Goal: Information Seeking & Learning: Learn about a topic

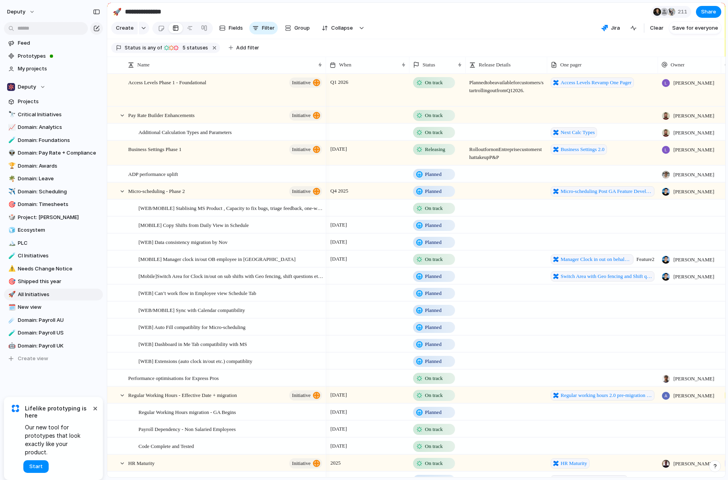
scroll to position [0, 17]
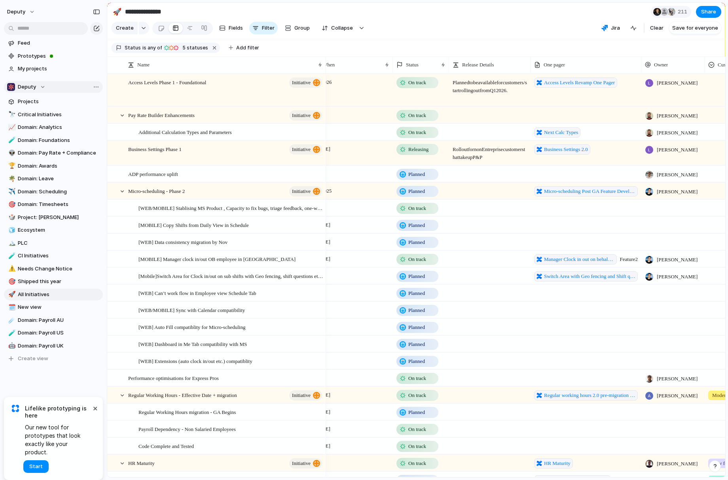
click at [42, 87] on div "Deputy" at bounding box center [26, 87] width 38 height 8
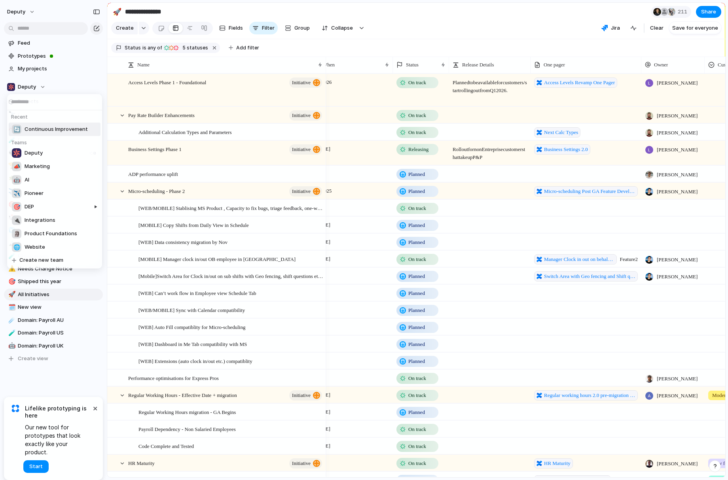
click at [61, 137] on h5 "Teams" at bounding box center [56, 141] width 94 height 10
click at [61, 131] on span "Continuous Improvement" at bounding box center [56, 129] width 63 height 8
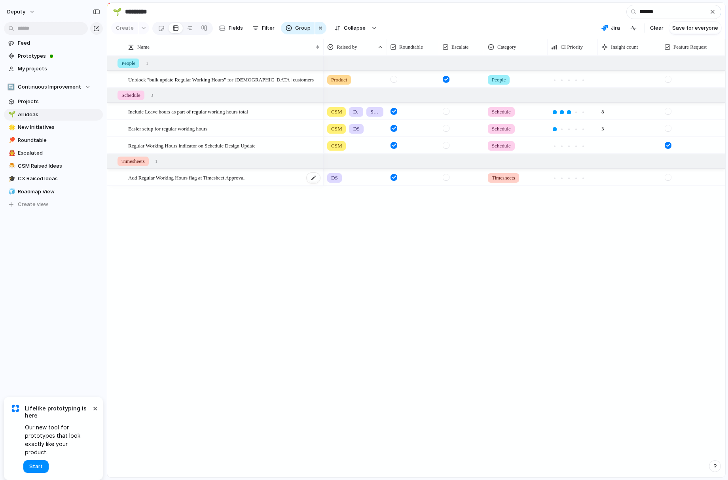
type input "*******"
click at [291, 181] on div "Add Regular Working Hours flag at Timesheet Approval" at bounding box center [224, 178] width 193 height 16
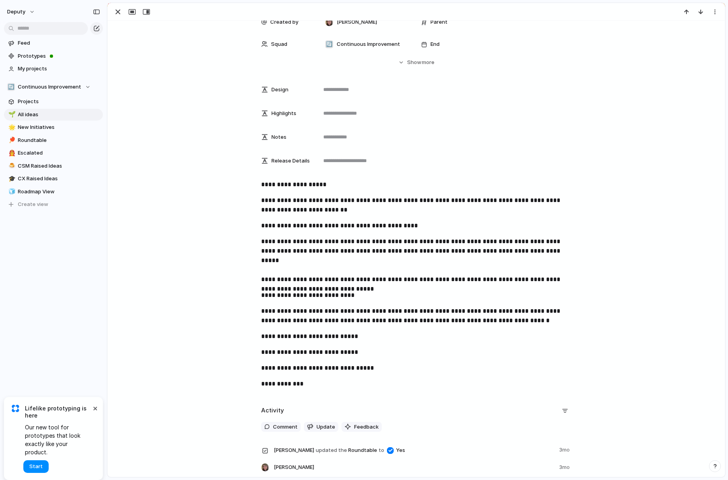
scroll to position [247, 0]
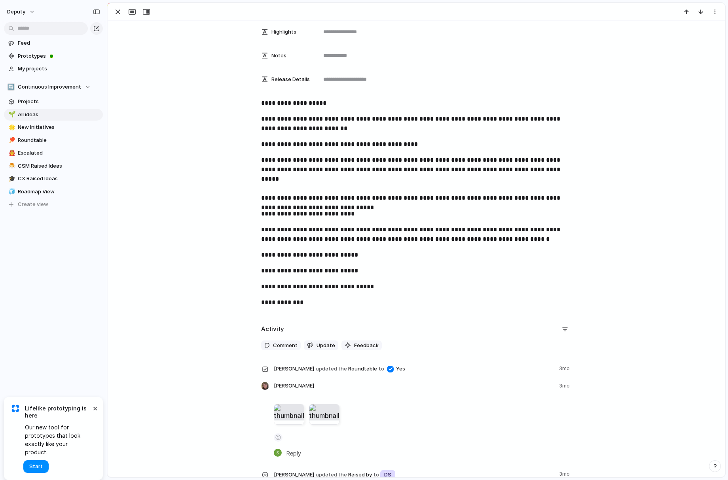
click at [289, 414] on div at bounding box center [289, 414] width 30 height 21
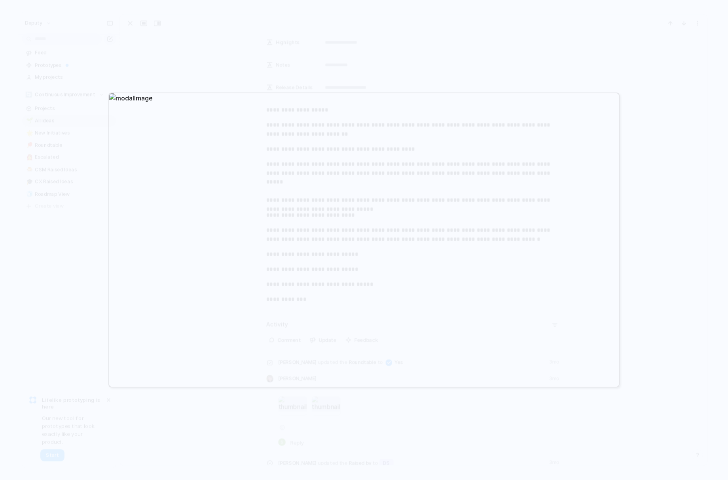
drag, startPoint x: 438, startPoint y: 378, endPoint x: 399, endPoint y: 374, distance: 39.7
click at [438, 377] on div at bounding box center [363, 240] width 511 height 295
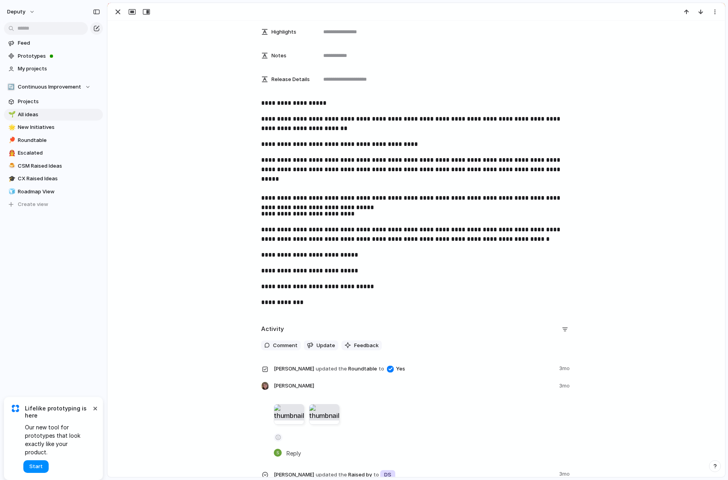
click at [330, 418] on div at bounding box center [324, 414] width 30 height 21
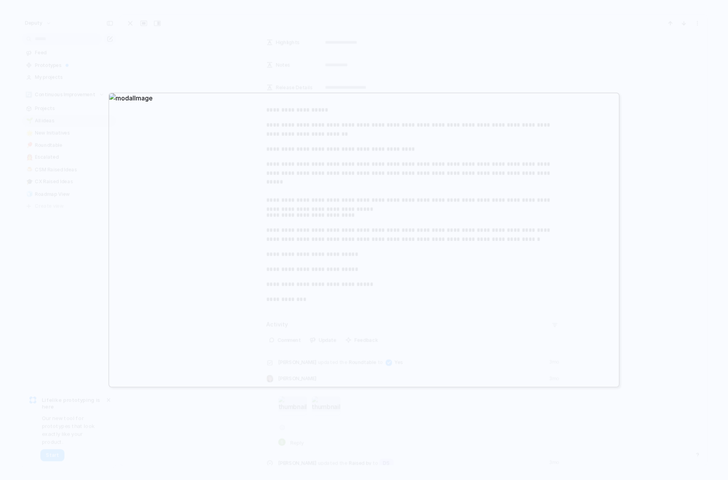
click at [639, 331] on div at bounding box center [364, 240] width 728 height 480
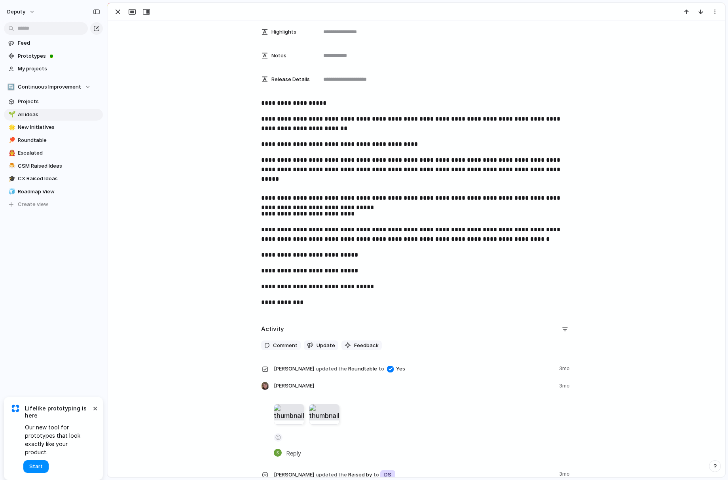
click at [283, 415] on div at bounding box center [289, 414] width 30 height 21
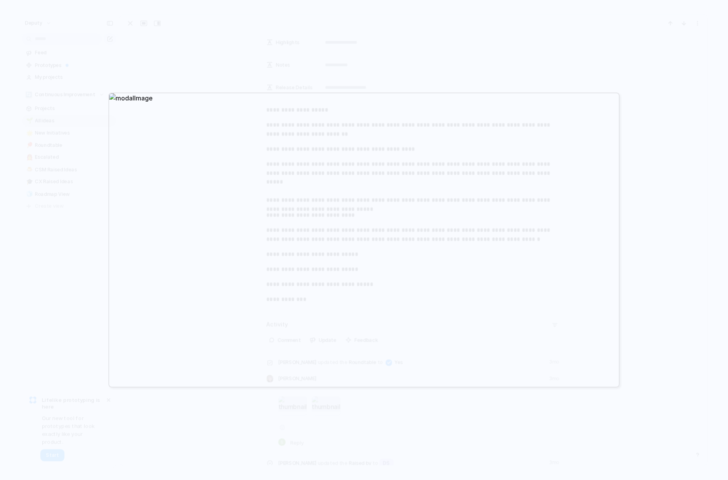
drag, startPoint x: 650, startPoint y: 337, endPoint x: 644, endPoint y: 335, distance: 6.3
click at [650, 337] on div at bounding box center [364, 240] width 728 height 480
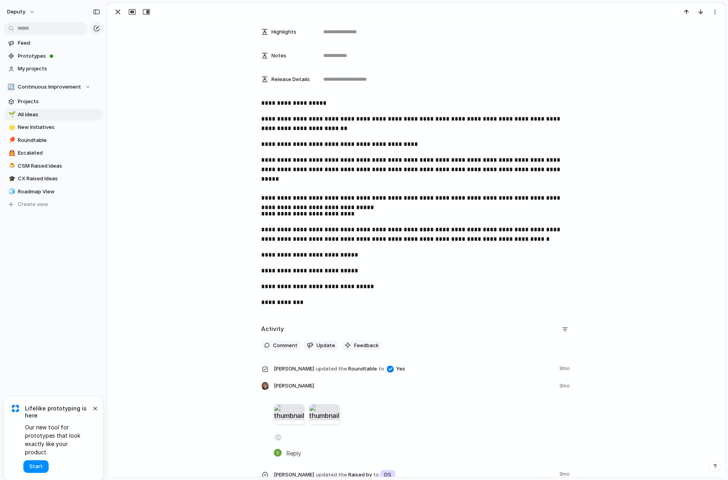
scroll to position [314, 0]
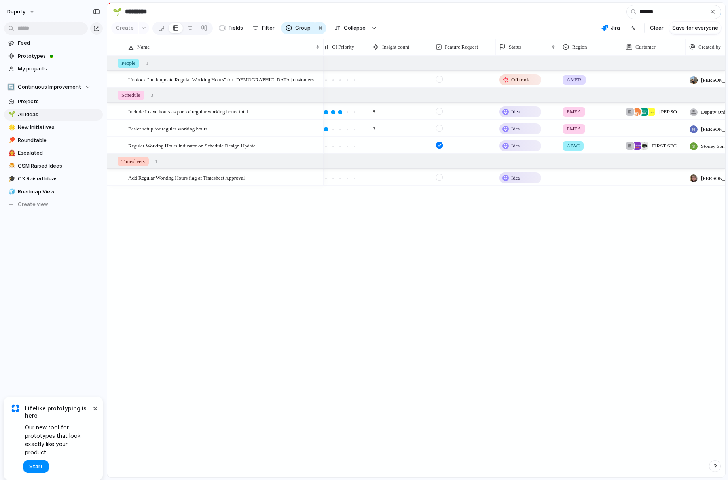
scroll to position [0, 277]
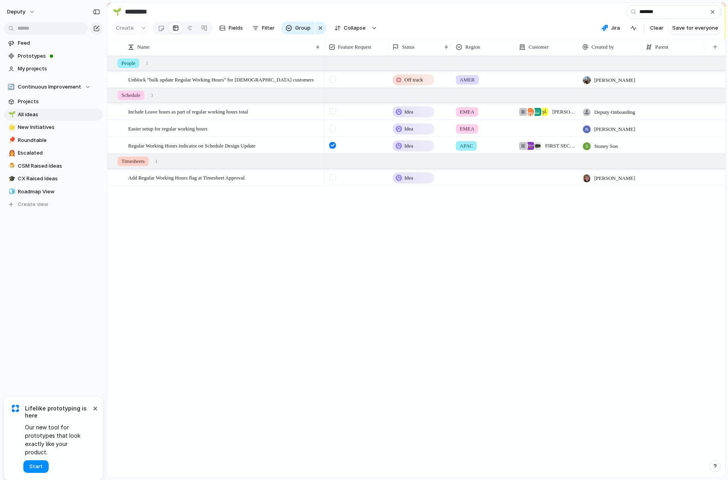
click at [490, 149] on div "APAC" at bounding box center [484, 144] width 63 height 13
click at [378, 224] on div "AMER EMEA APAC Global" at bounding box center [364, 240] width 728 height 480
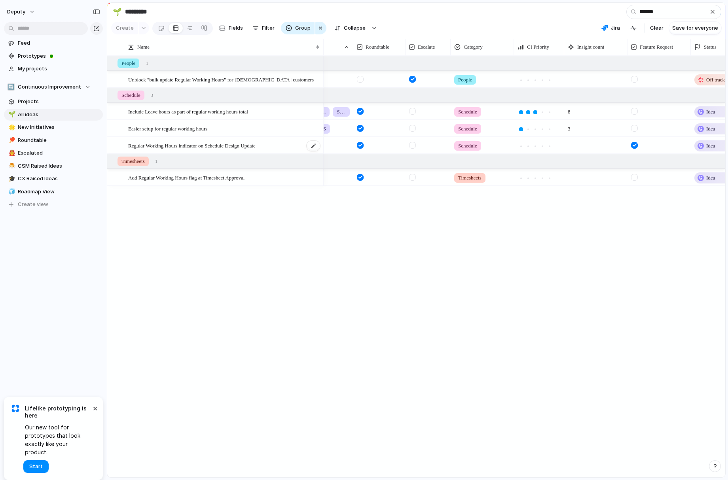
click at [237, 146] on span "Regular Working Hours indicator on Schedule Design Update" at bounding box center [191, 145] width 127 height 9
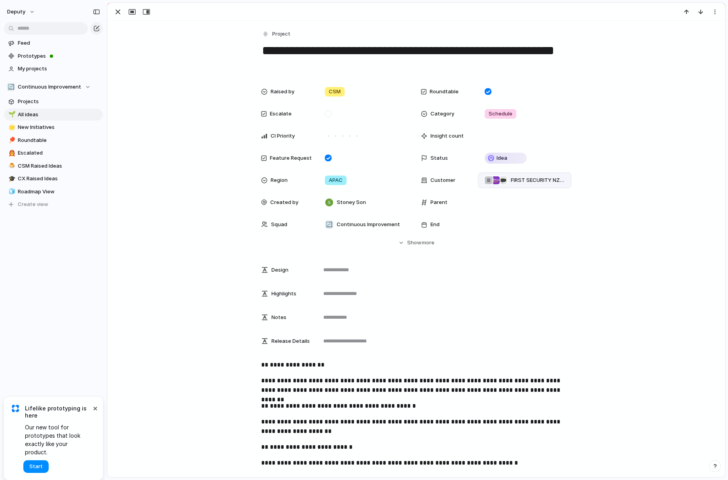
click at [521, 181] on span "FIRST SECURITY NZ , Australian Clinical Labs , El Jannah" at bounding box center [538, 180] width 54 height 8
drag, startPoint x: 660, startPoint y: 167, endPoint x: 578, endPoint y: 71, distance: 126.0
click at [660, 167] on div "Wildfire Vape Farncombe Life Limited Deputy State & Liberty Clothing Co. Growin…" at bounding box center [364, 240] width 728 height 480
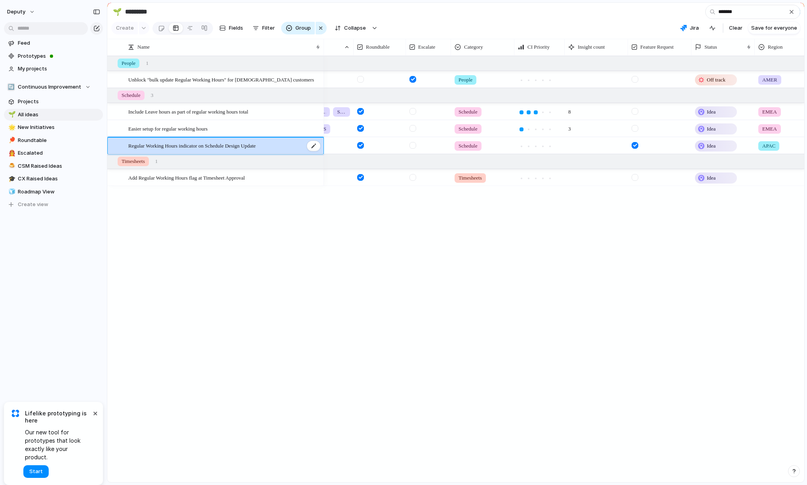
click at [256, 146] on span "Regular Working Hours indicator on Schedule Design Update" at bounding box center [191, 145] width 127 height 9
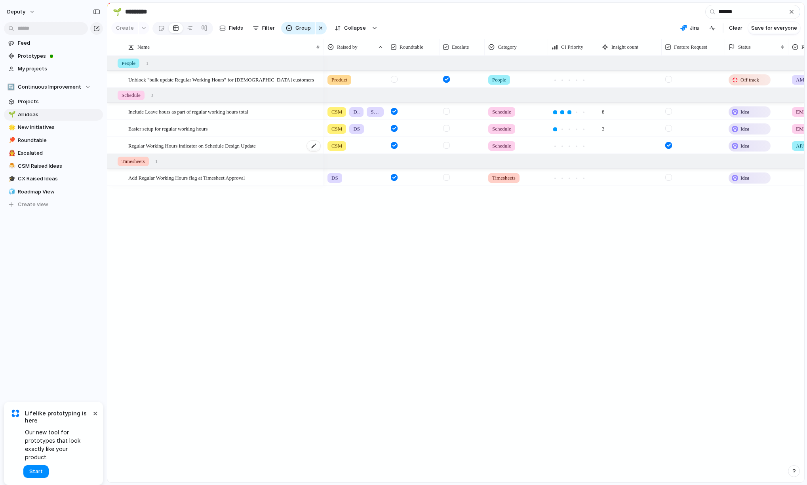
click at [292, 146] on div "Regular Working Hours indicator on Schedule Design Update" at bounding box center [224, 146] width 193 height 16
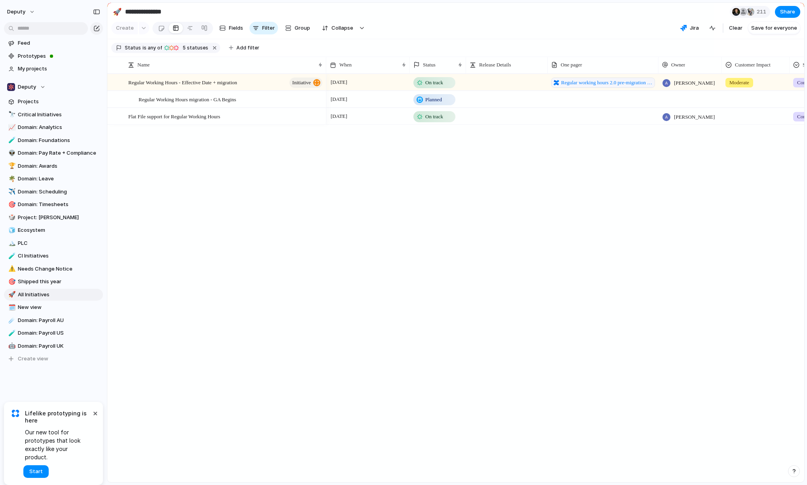
type input "**********"
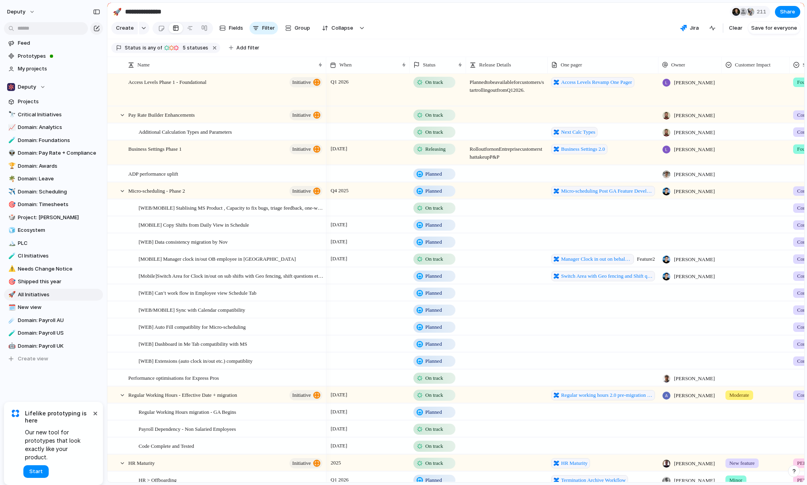
scroll to position [0, 68]
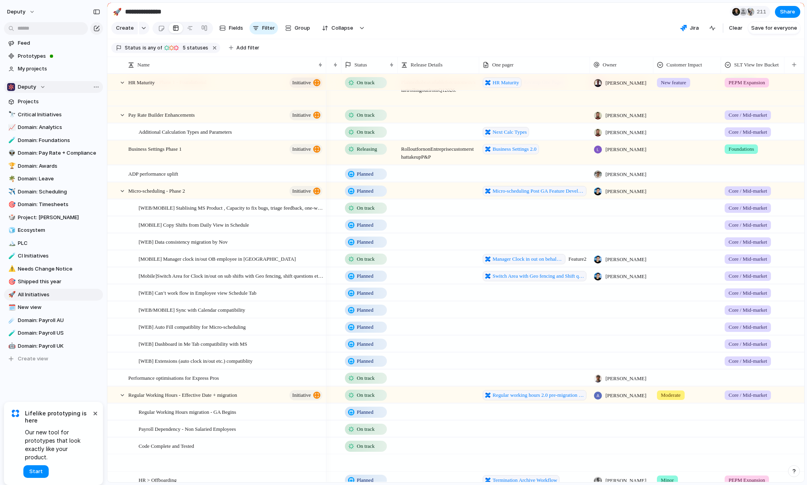
click at [29, 82] on button "Deputy" at bounding box center [53, 87] width 99 height 12
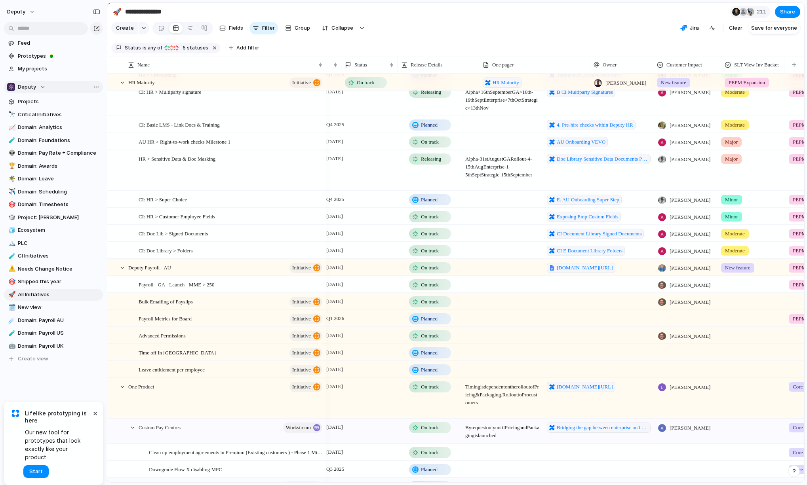
scroll to position [0, 4]
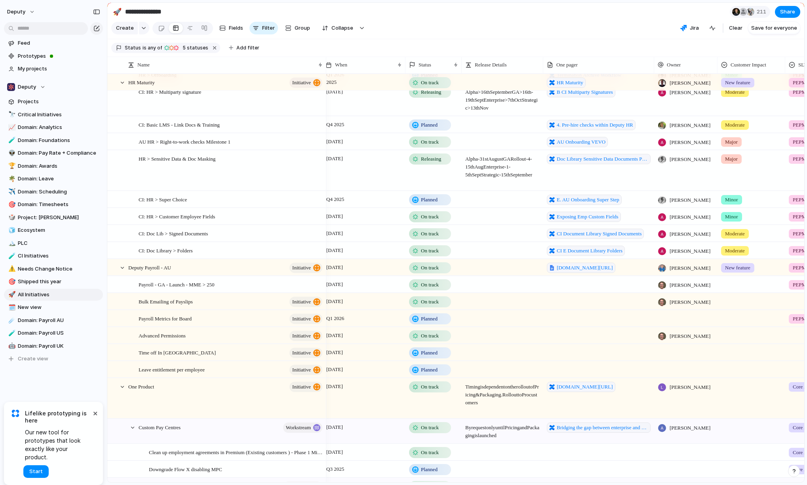
click at [45, 86] on div "Recent 🔄 Continuous Improvement Teams Deputy 📣 Marketing 🤖 AI ✈️ Pioneer 🎯 DEP …" at bounding box center [403, 242] width 807 height 485
click at [40, 85] on div "Deputy" at bounding box center [26, 87] width 38 height 8
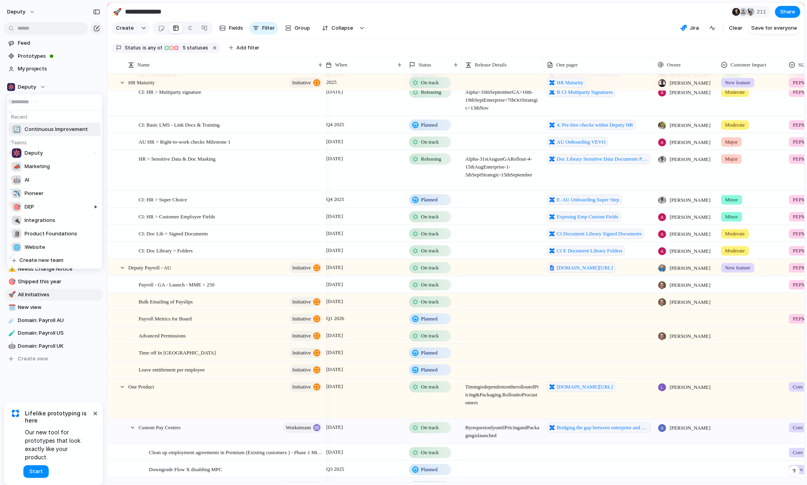
click at [53, 127] on span "Continuous Improvement" at bounding box center [56, 129] width 63 height 8
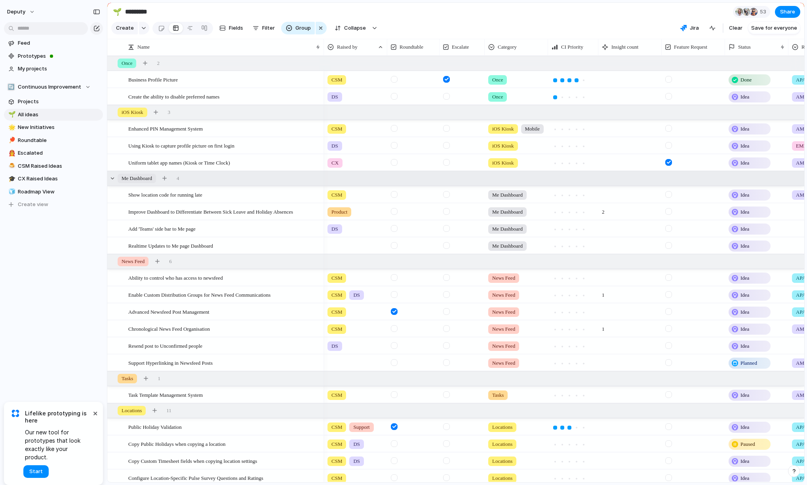
scroll to position [0, 0]
click at [368, 48] on div "Raised by" at bounding box center [350, 47] width 47 height 8
click at [362, 101] on span "Sort descending" at bounding box center [361, 104] width 42 height 8
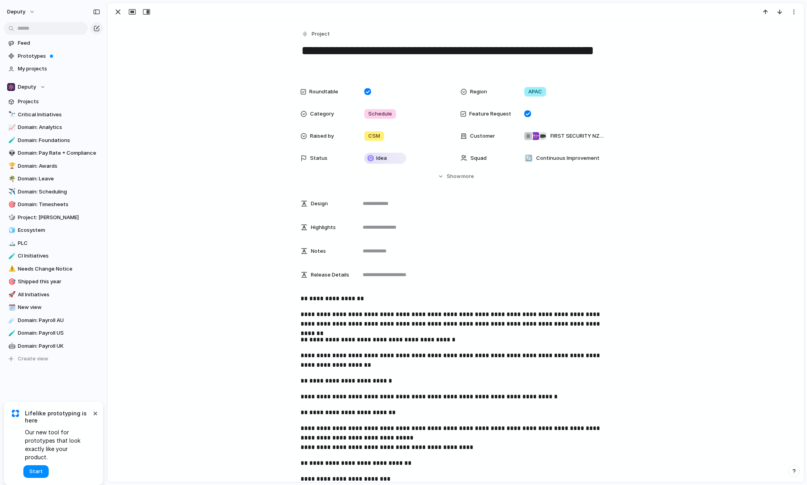
click at [304, 226] on div "Highlights" at bounding box center [325, 224] width 51 height 13
click at [562, 137] on span "FIRST SECURITY NZ , Australian Clinical Labs , El Jannah" at bounding box center [577, 136] width 54 height 8
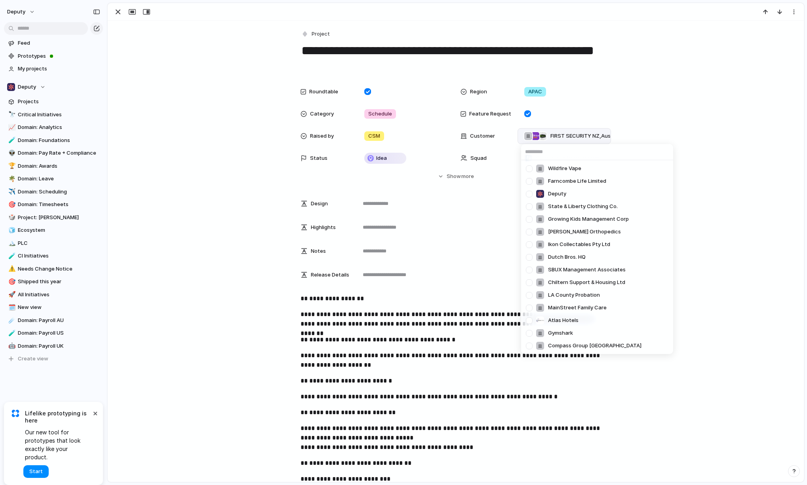
click at [578, 135] on div "Wildfire Vape Farncombe Life Limited Deputy State & Liberty Clothing Co. Growin…" at bounding box center [403, 242] width 807 height 485
